Goal: Transaction & Acquisition: Purchase product/service

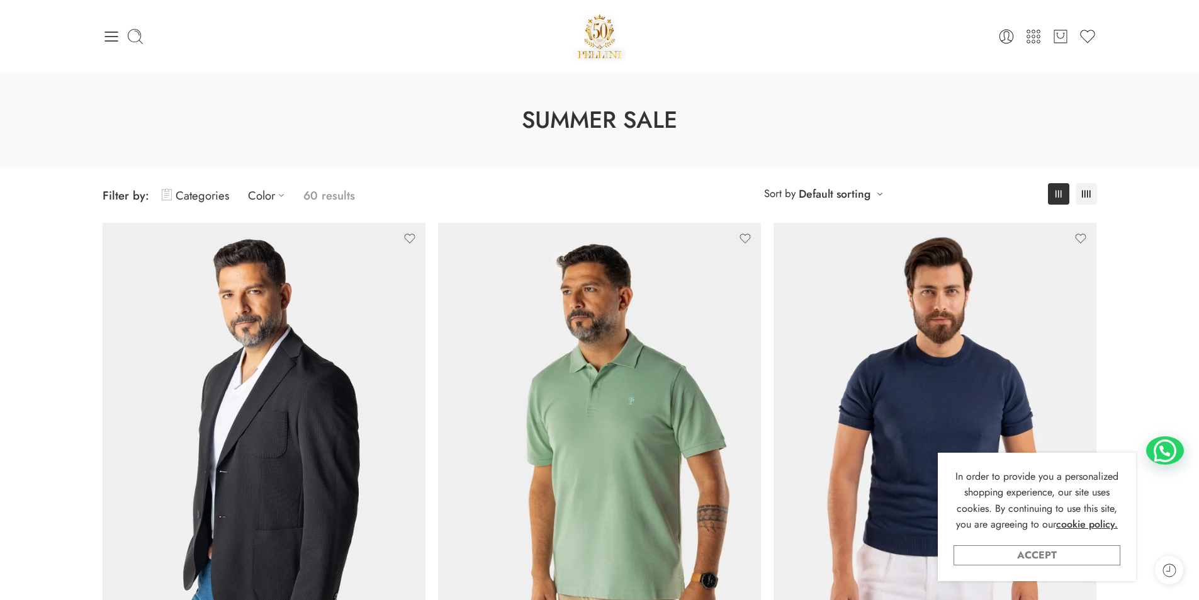
click at [1063, 557] on link "Accept" at bounding box center [1036, 555] width 167 height 20
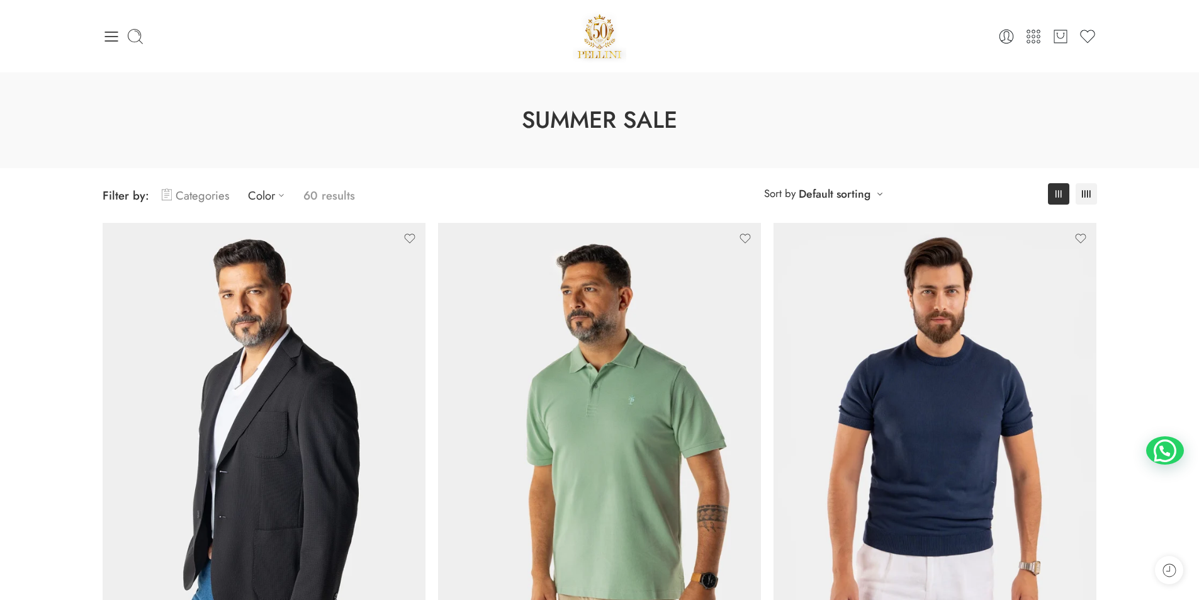
click at [202, 194] on link "Categories" at bounding box center [195, 196] width 67 height 30
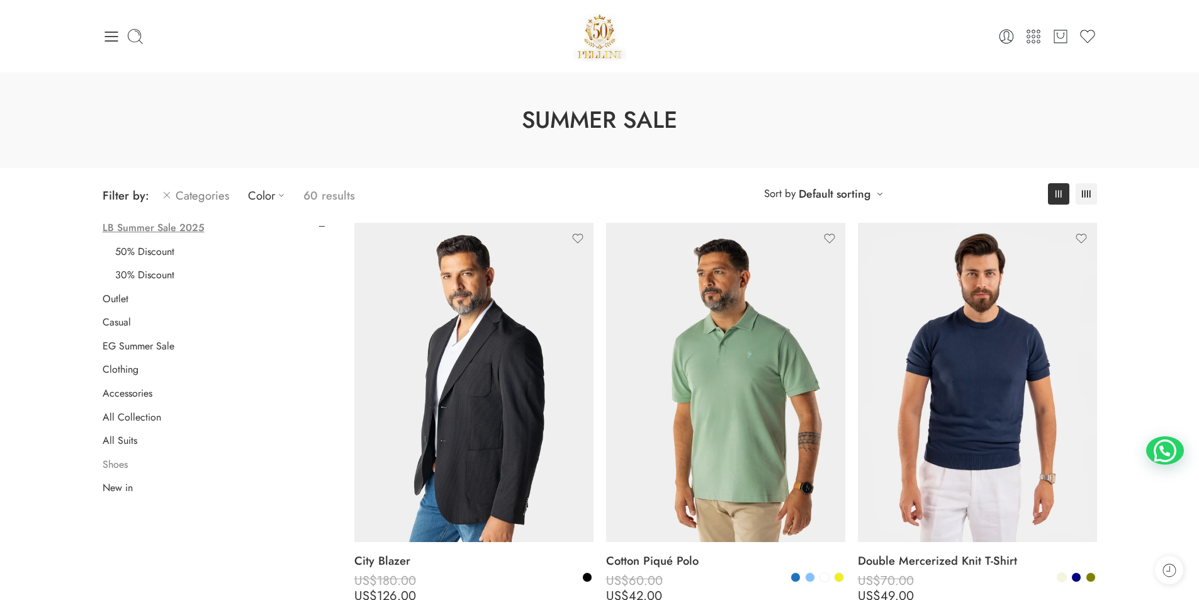
click at [107, 464] on link "Shoes" at bounding box center [115, 464] width 25 height 13
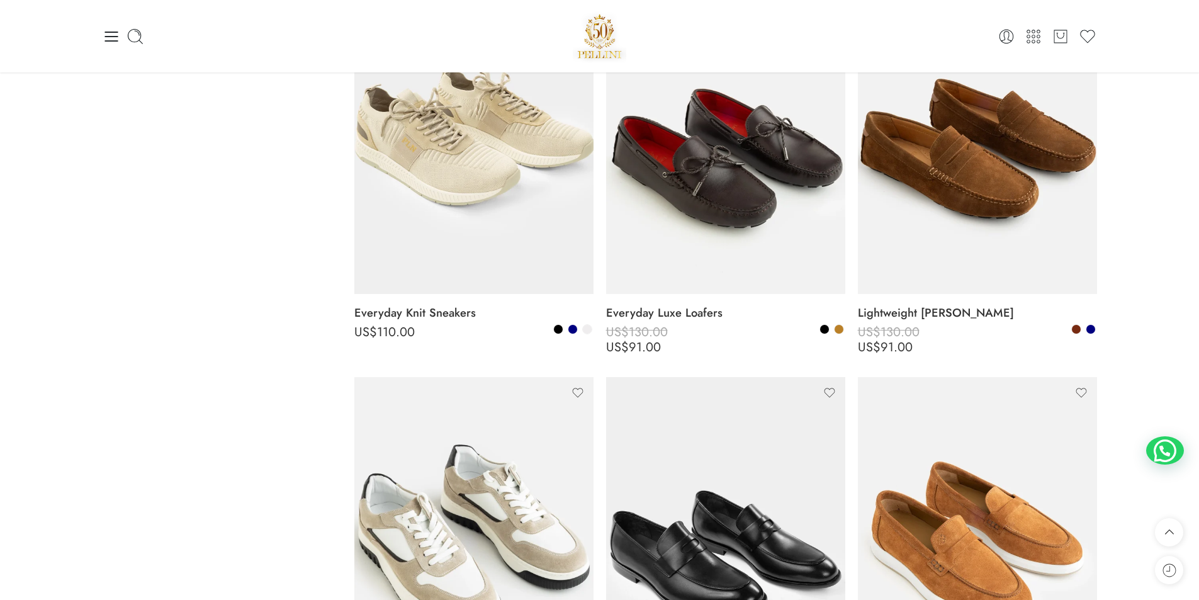
scroll to position [544, 0]
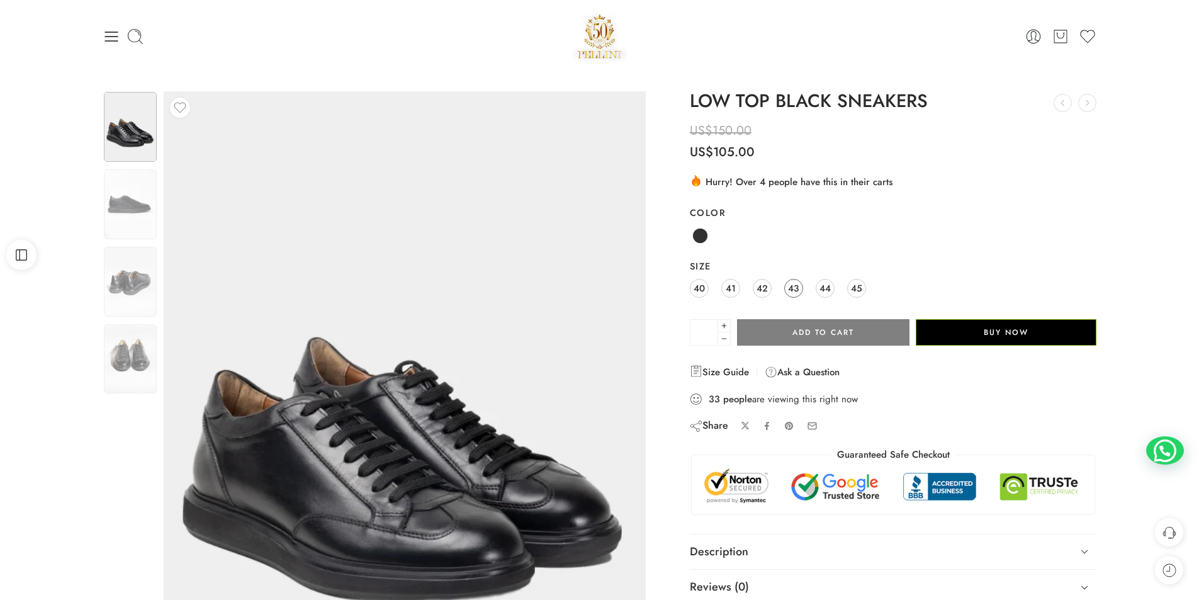
click at [795, 282] on span "43" at bounding box center [793, 287] width 11 height 17
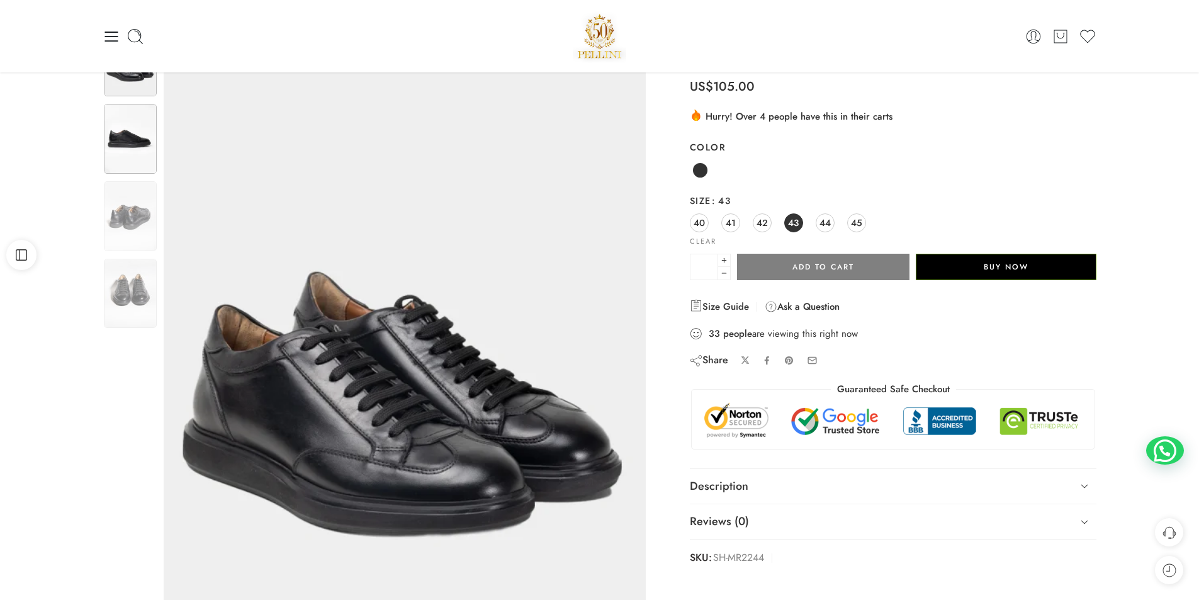
scroll to position [63, 0]
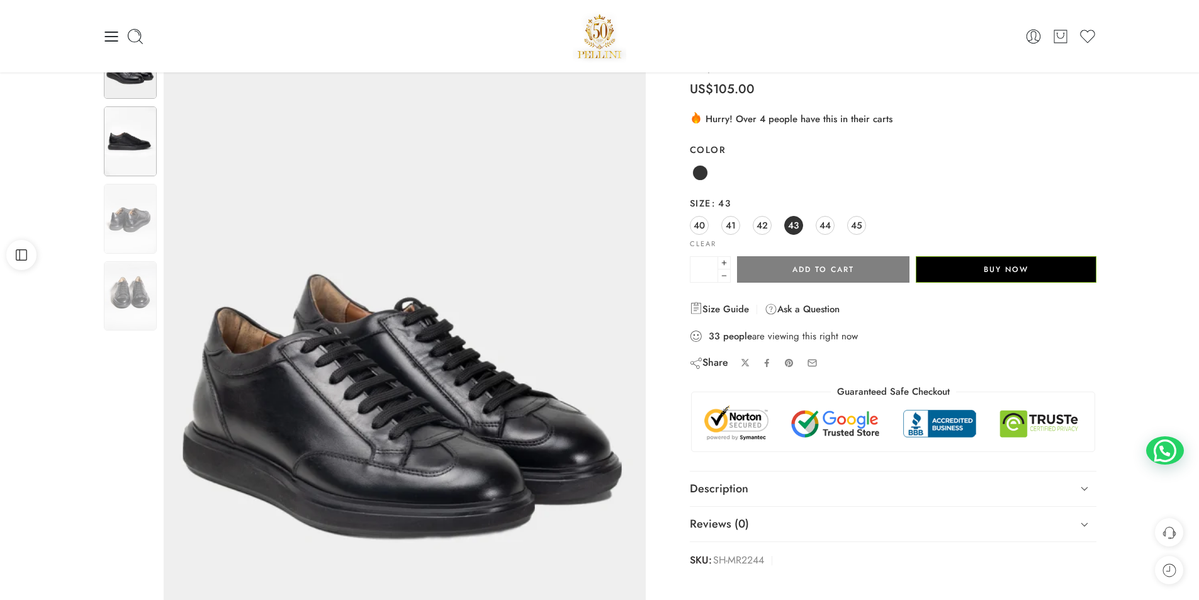
click at [134, 145] on img at bounding box center [130, 141] width 53 height 70
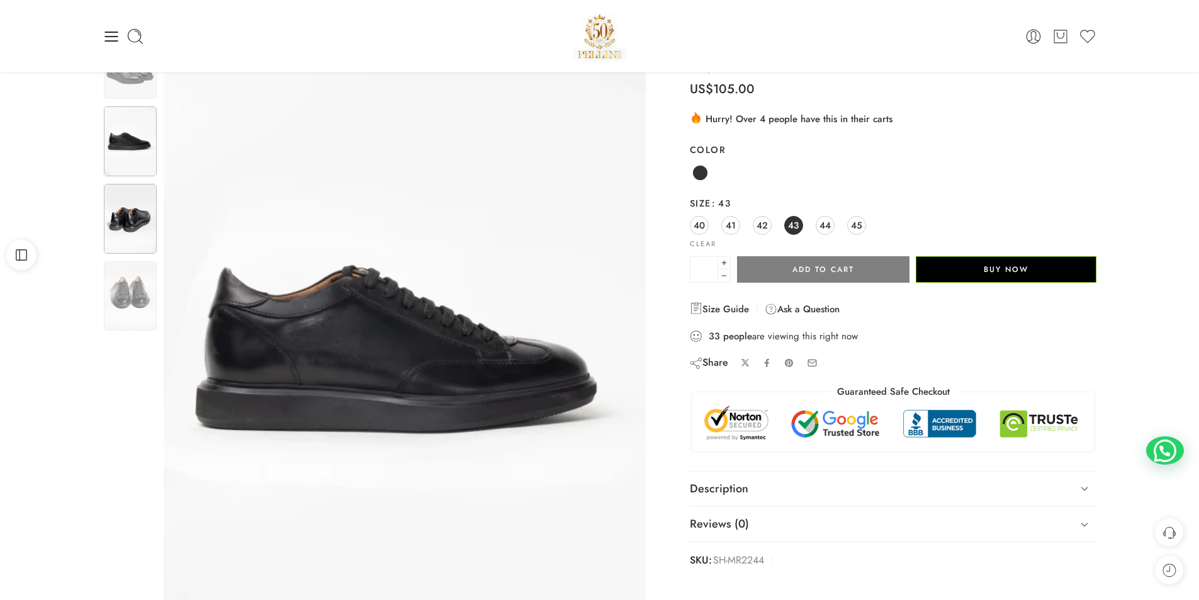
click at [124, 215] on img at bounding box center [130, 219] width 53 height 70
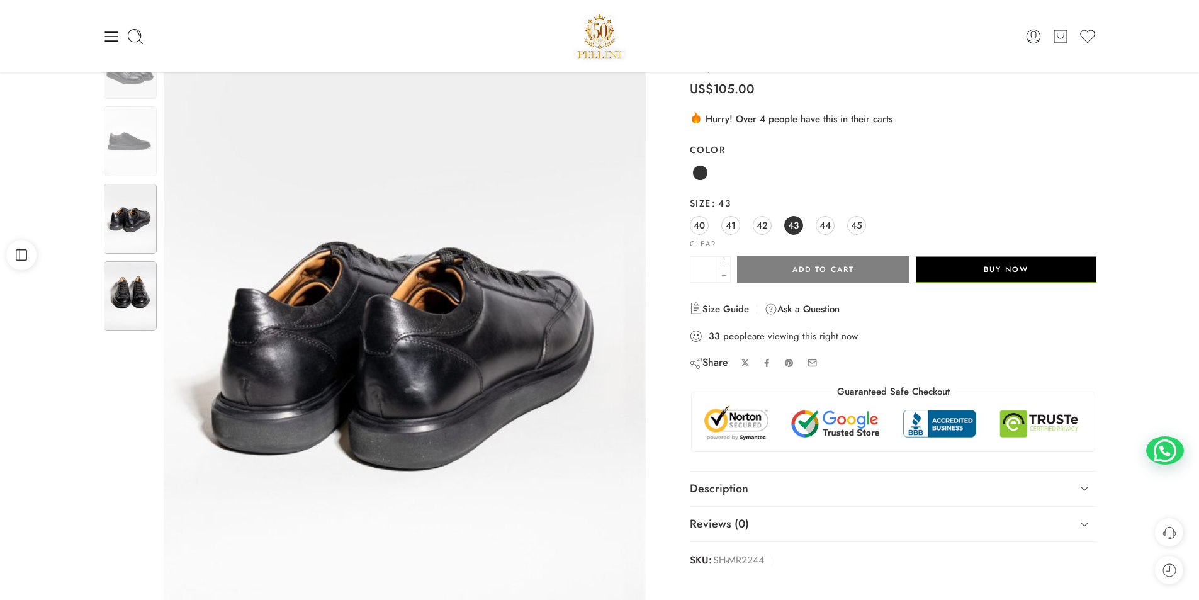
click at [120, 279] on img at bounding box center [130, 296] width 53 height 70
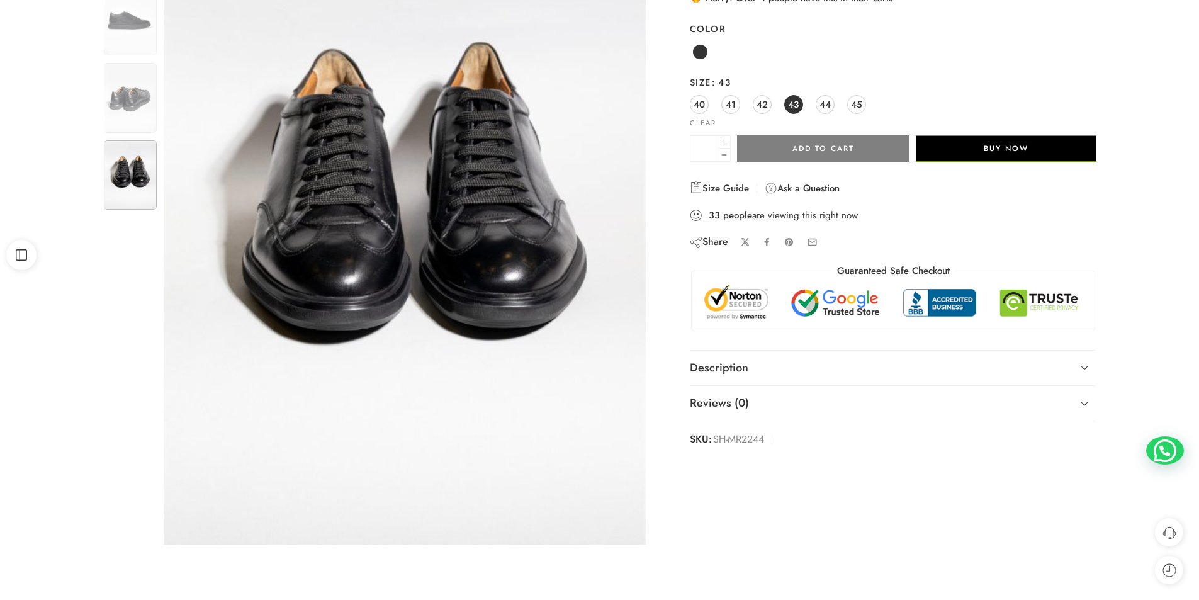
scroll to position [189, 0]
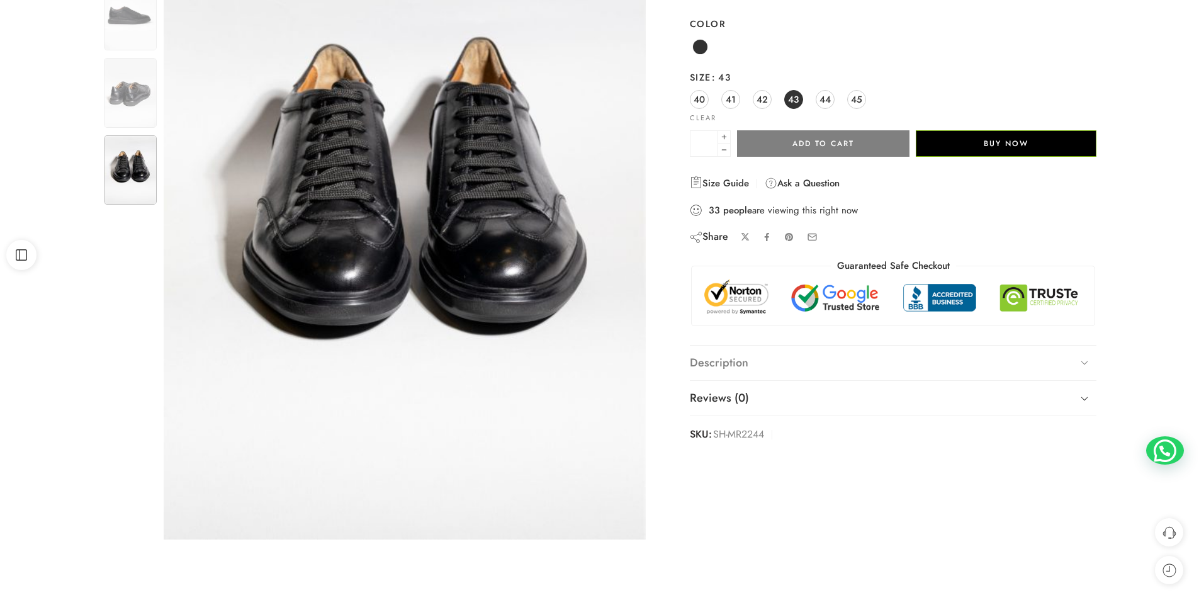
click at [920, 361] on link "Description" at bounding box center [893, 362] width 407 height 35
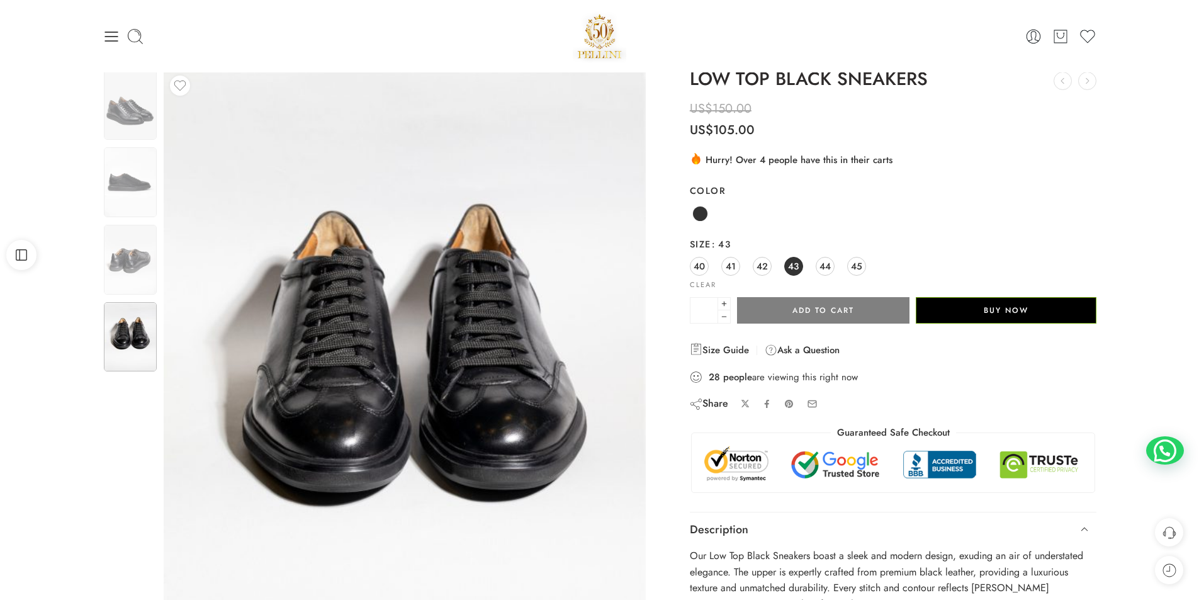
scroll to position [0, 0]
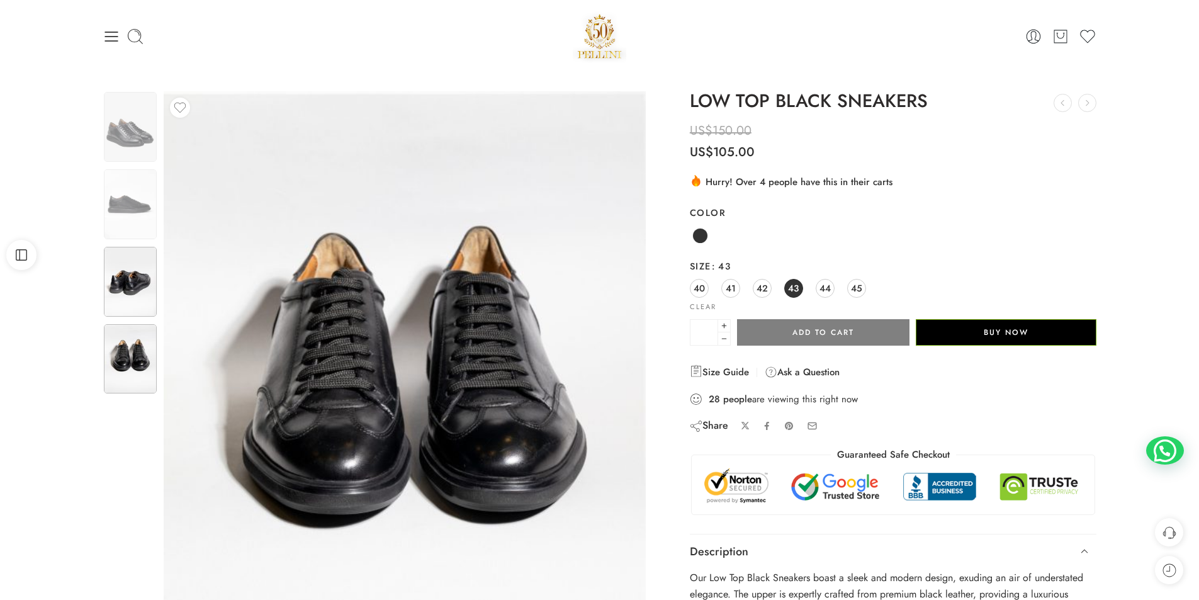
click at [118, 262] on img at bounding box center [130, 282] width 53 height 70
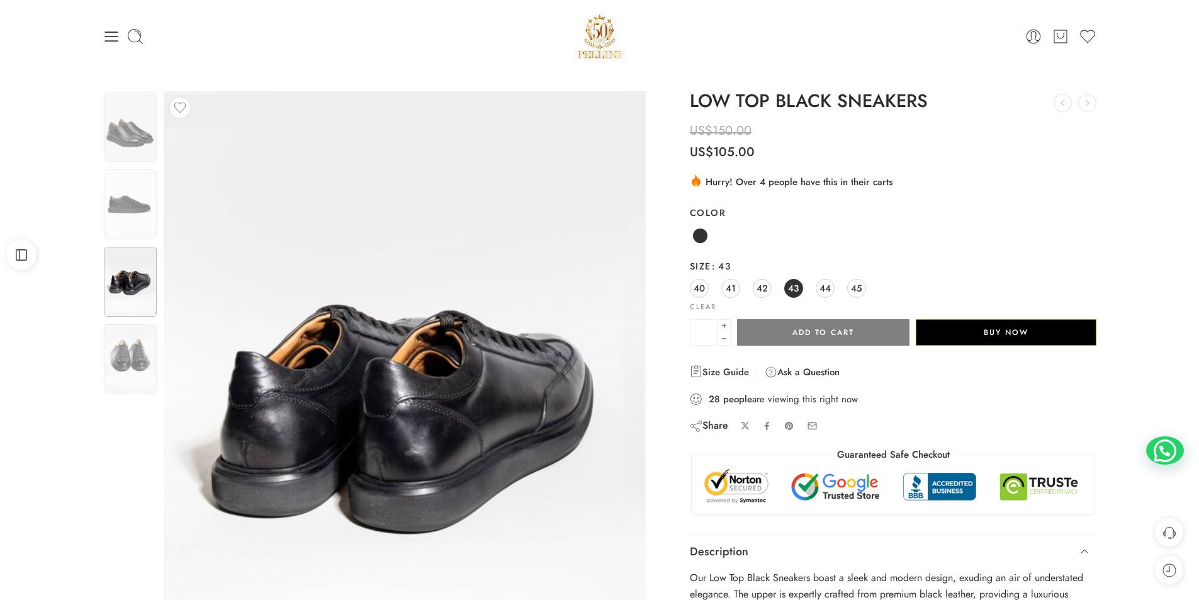
click at [138, 331] on img at bounding box center [130, 359] width 53 height 70
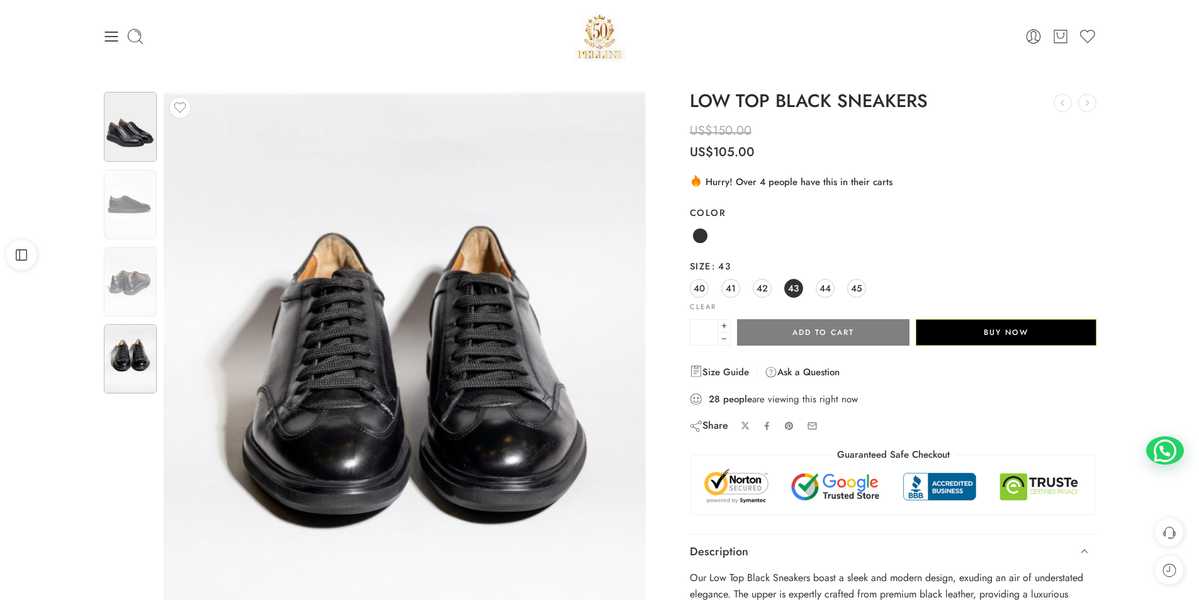
click at [123, 160] on img at bounding box center [130, 127] width 53 height 70
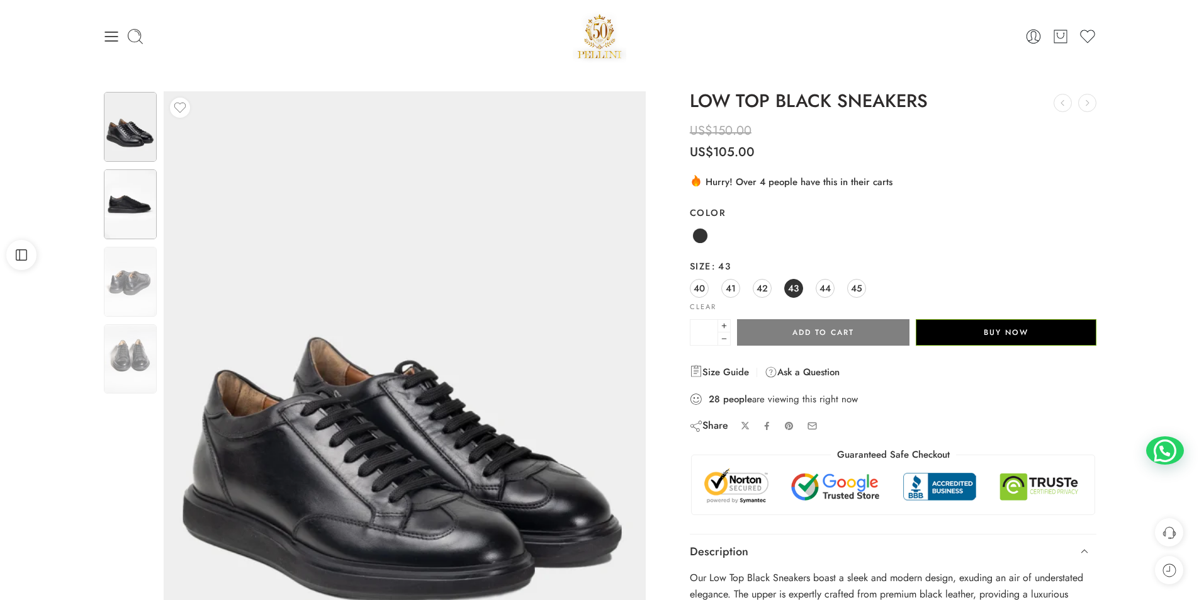
click at [125, 182] on img at bounding box center [130, 204] width 53 height 70
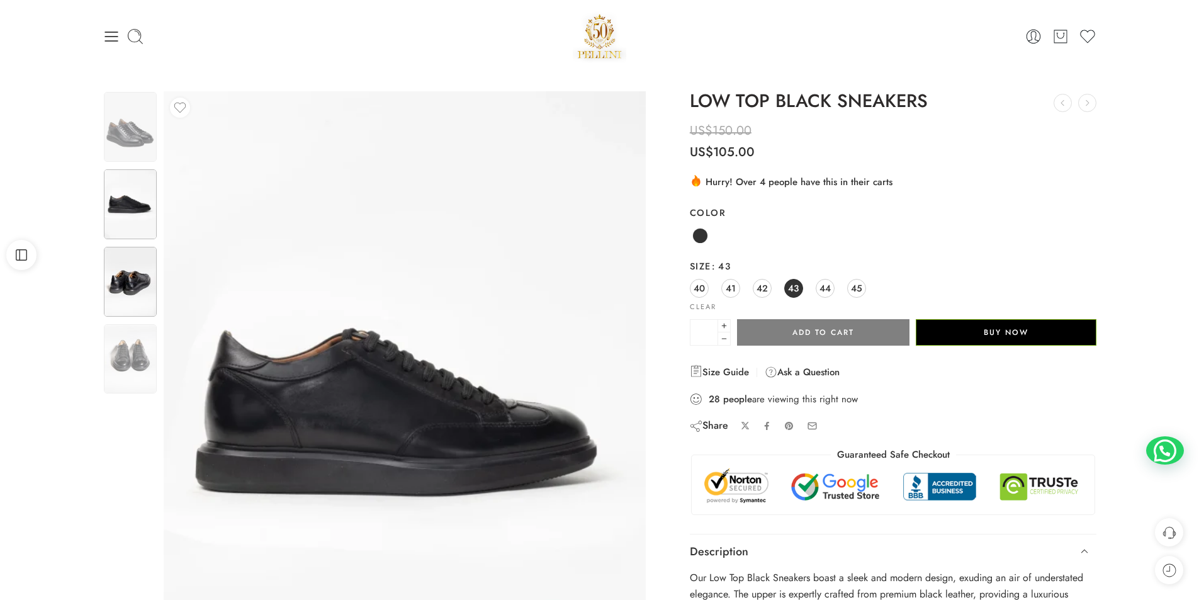
click at [130, 274] on img at bounding box center [130, 282] width 53 height 70
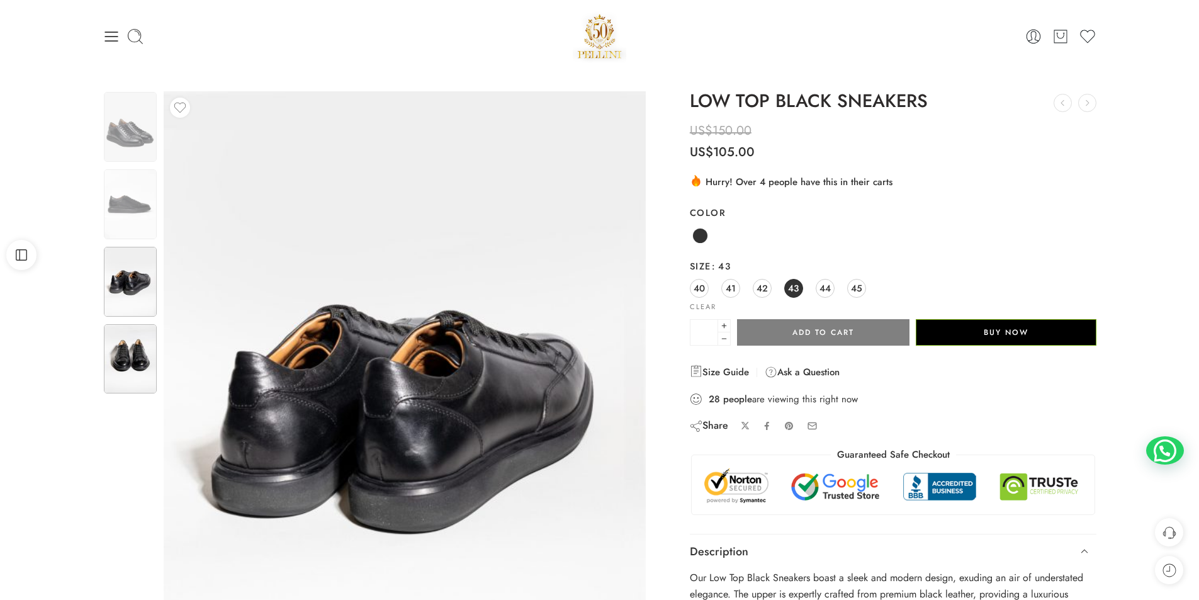
click at [142, 356] on img at bounding box center [130, 359] width 53 height 70
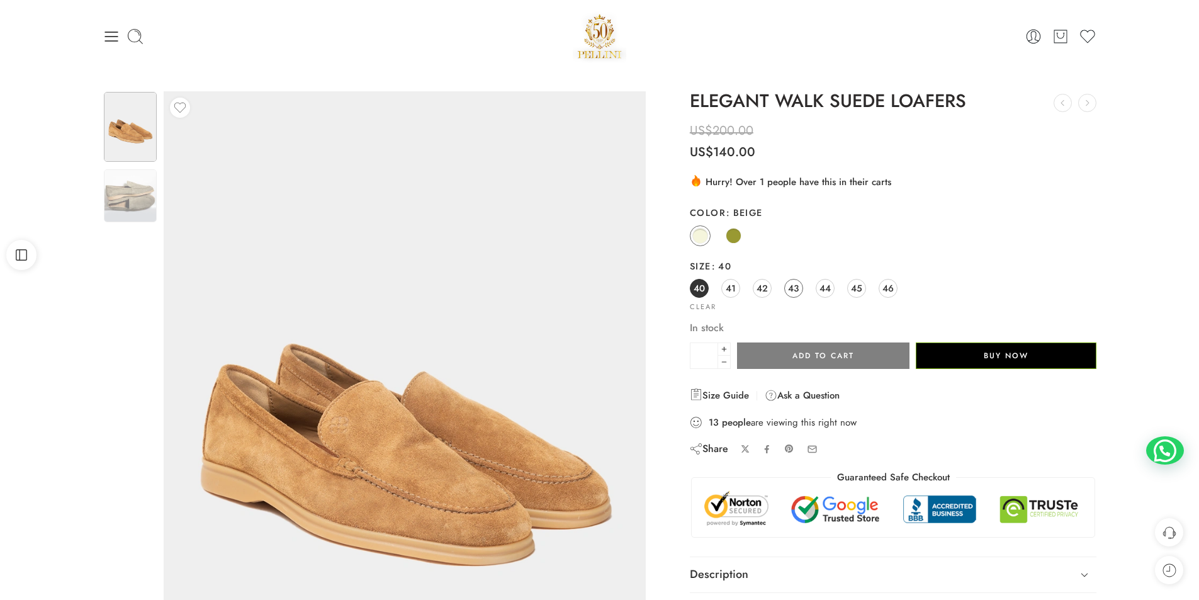
click at [791, 287] on span "43" at bounding box center [793, 287] width 11 height 17
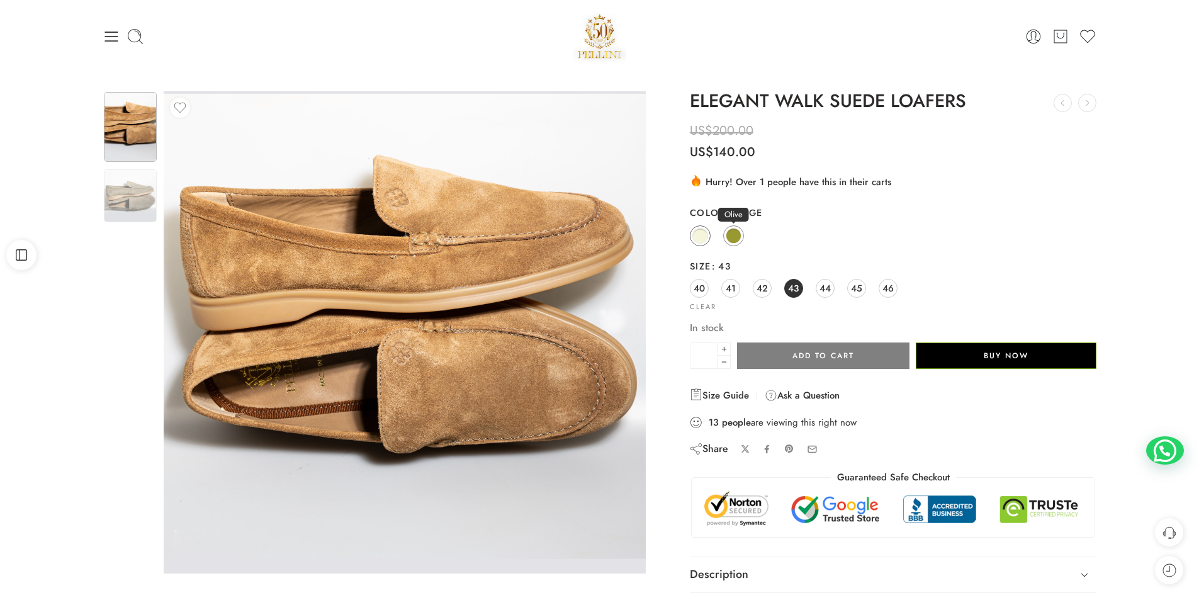
click at [736, 232] on span at bounding box center [734, 236] width 16 height 16
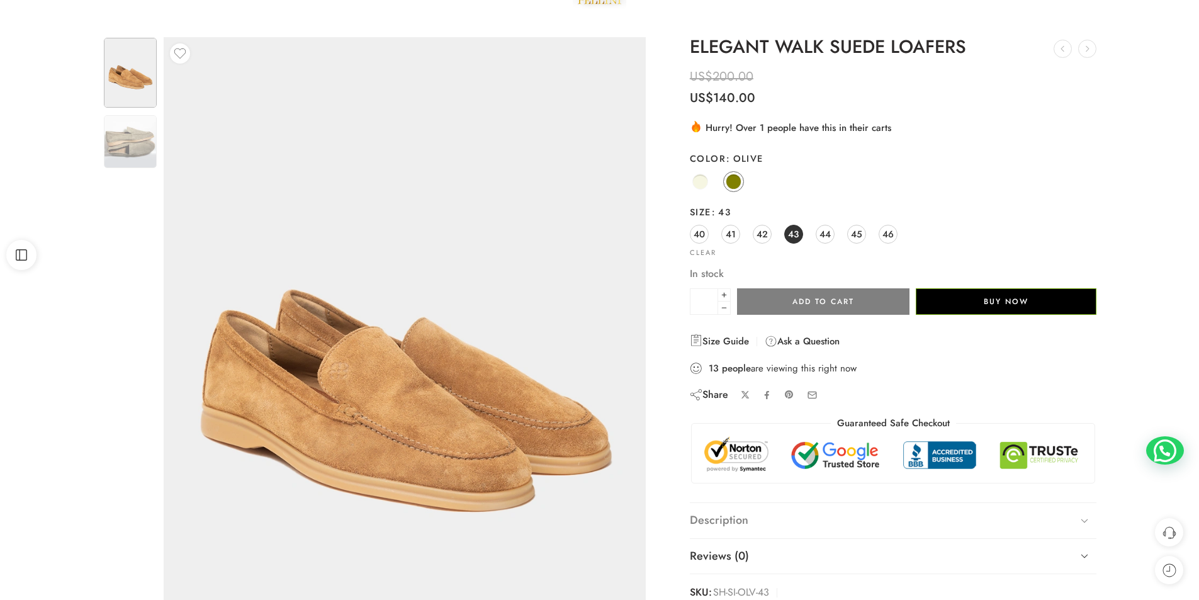
scroll to position [126, 0]
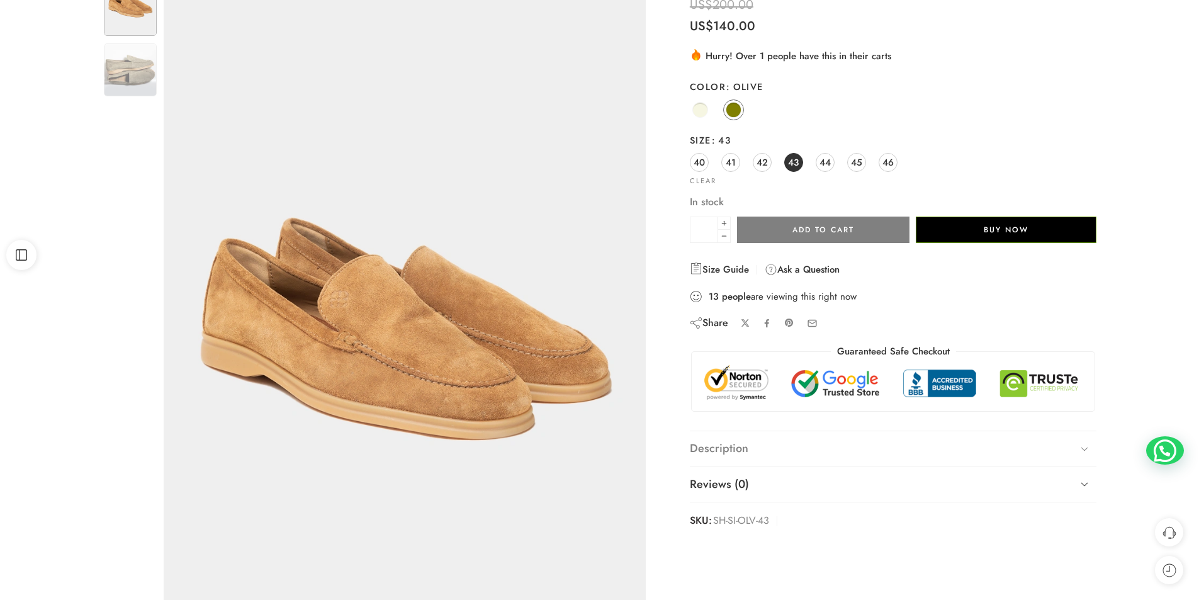
click at [801, 446] on link "Description" at bounding box center [893, 448] width 407 height 35
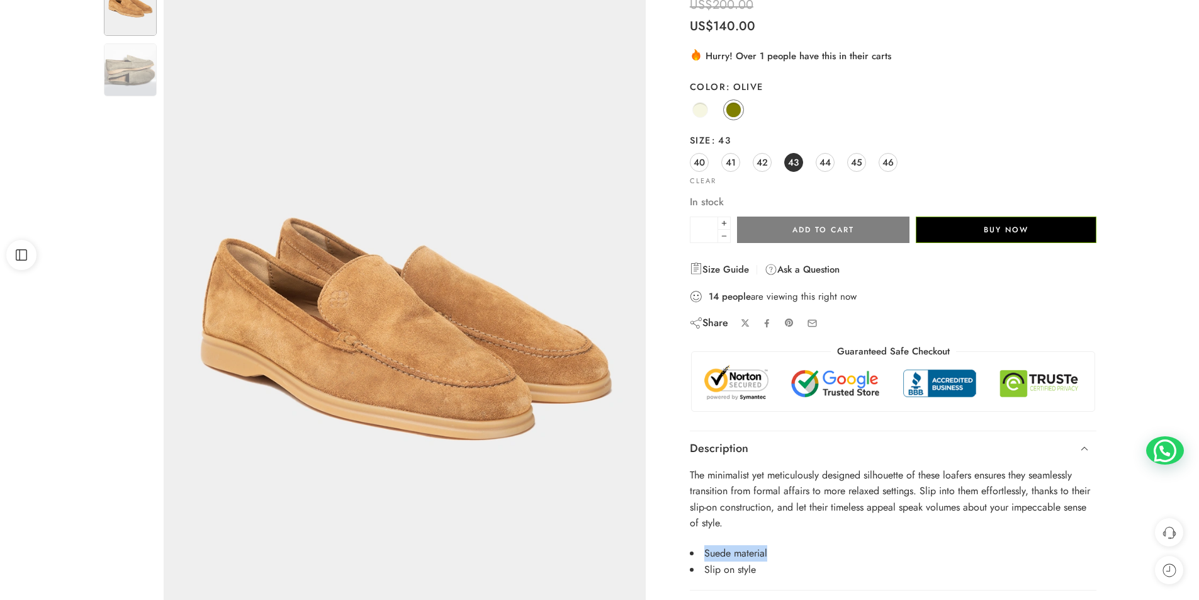
drag, startPoint x: 707, startPoint y: 547, endPoint x: 781, endPoint y: 549, distance: 74.3
click at [781, 549] on li "Suede material" at bounding box center [893, 553] width 407 height 16
copy li "Suede material"
click at [132, 74] on img at bounding box center [130, 69] width 53 height 53
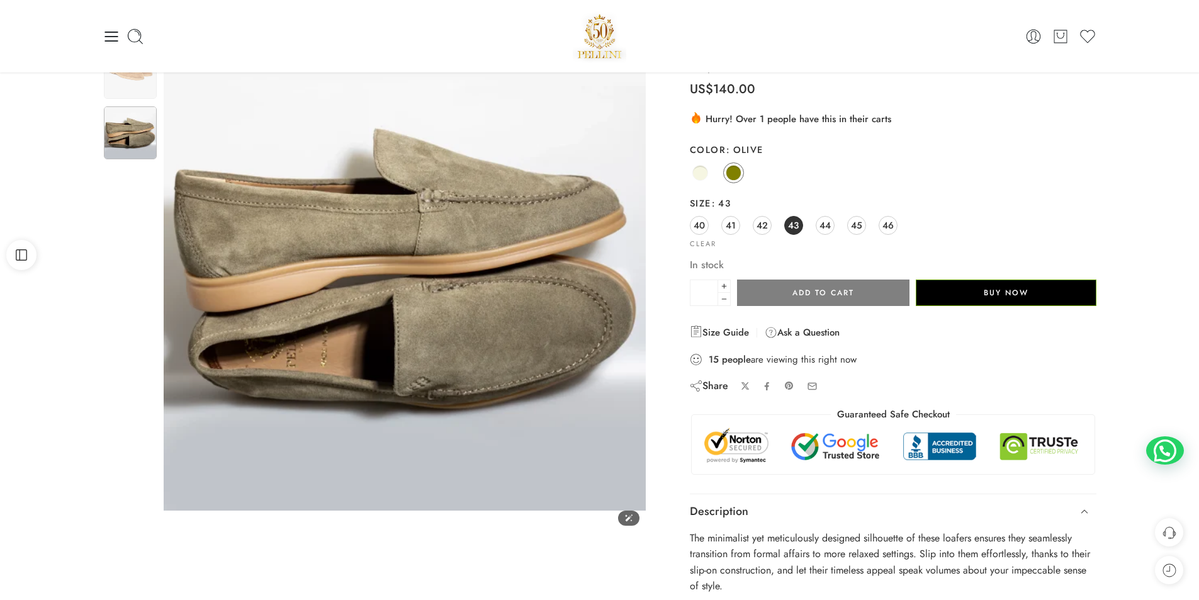
scroll to position [0, 0]
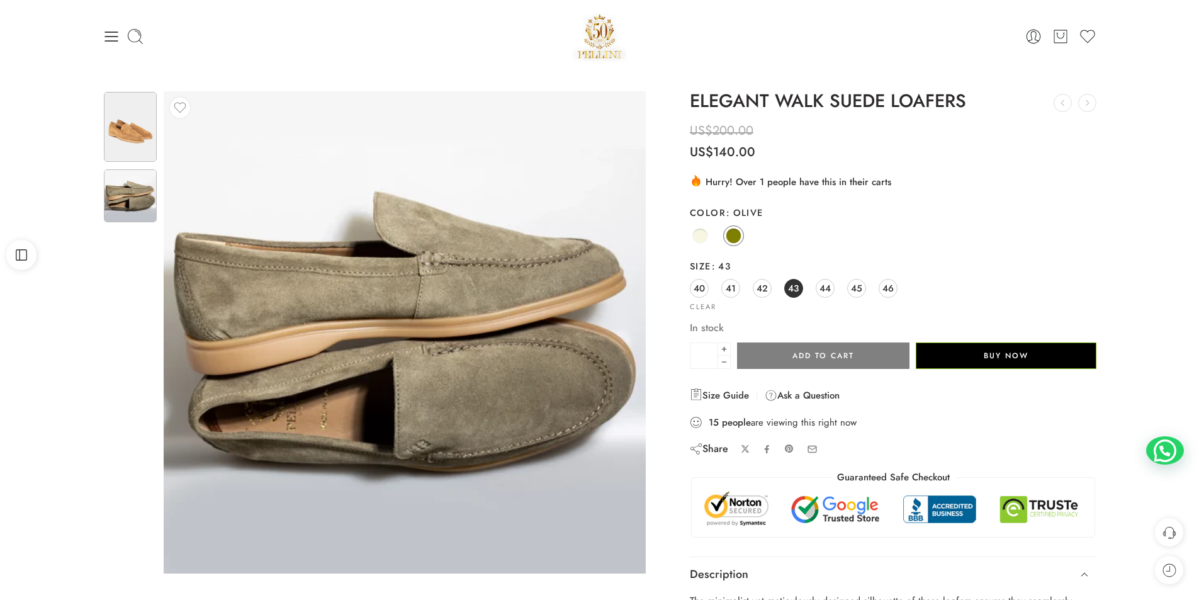
click at [125, 113] on img at bounding box center [130, 127] width 53 height 70
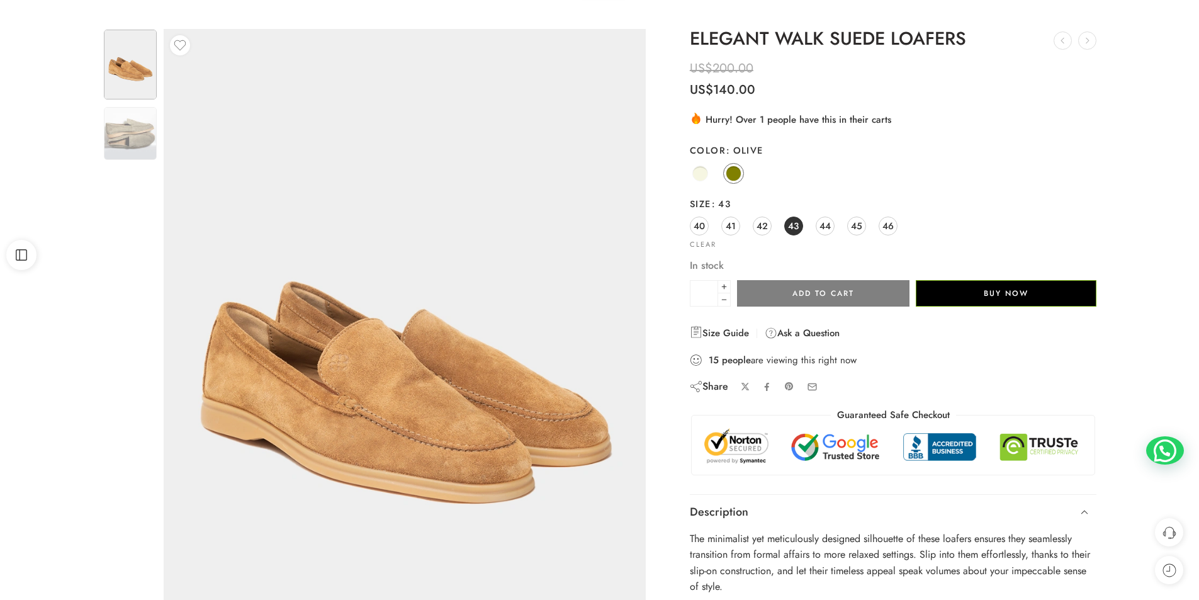
scroll to position [63, 0]
click at [132, 132] on img at bounding box center [130, 132] width 53 height 53
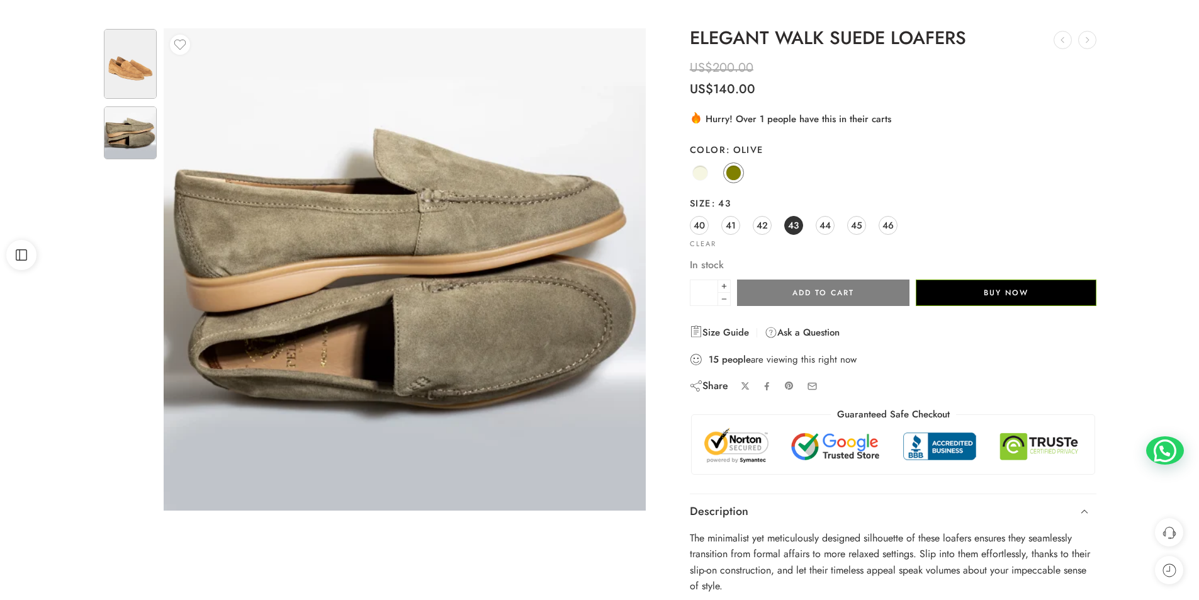
click at [119, 72] on img at bounding box center [130, 64] width 53 height 70
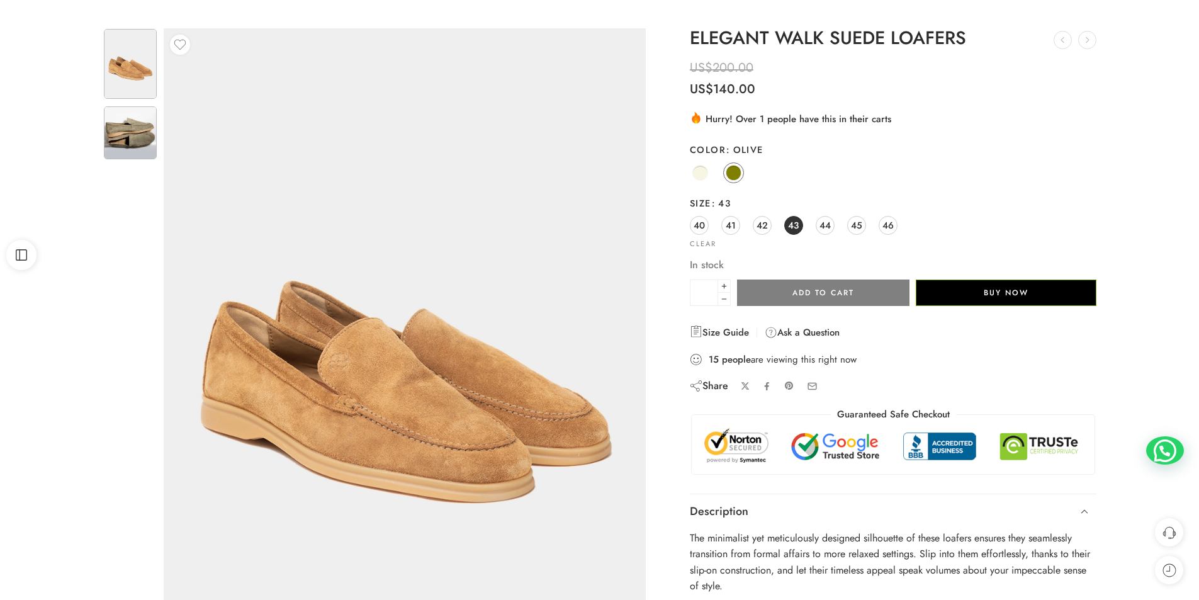
click at [134, 135] on img at bounding box center [130, 132] width 53 height 53
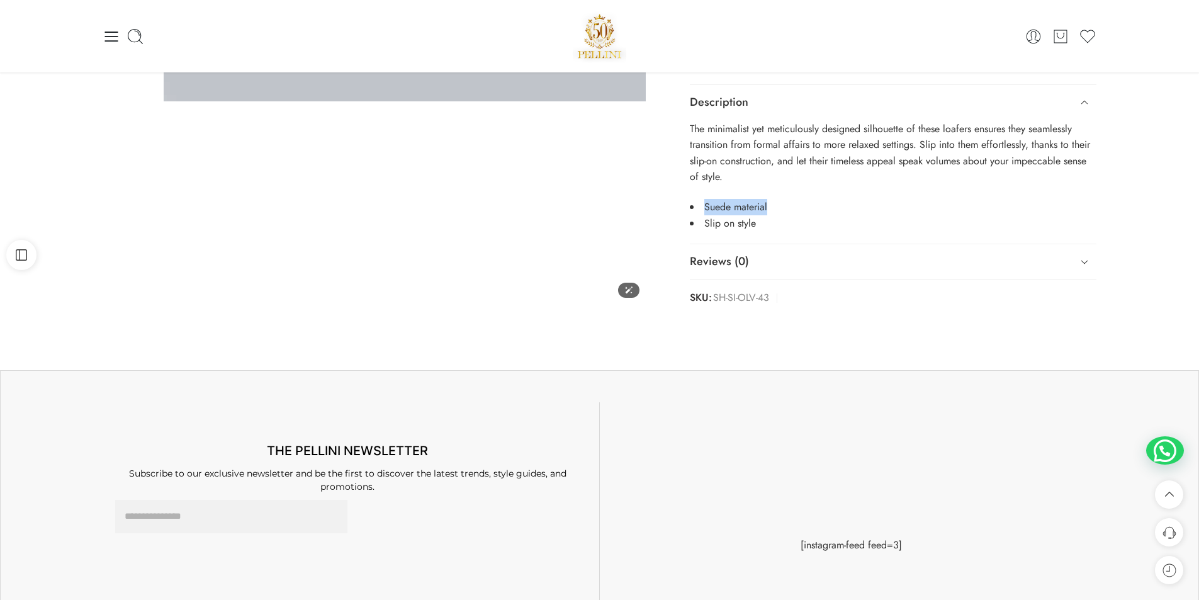
scroll to position [252, 0]
